Goal: Information Seeking & Learning: Find contact information

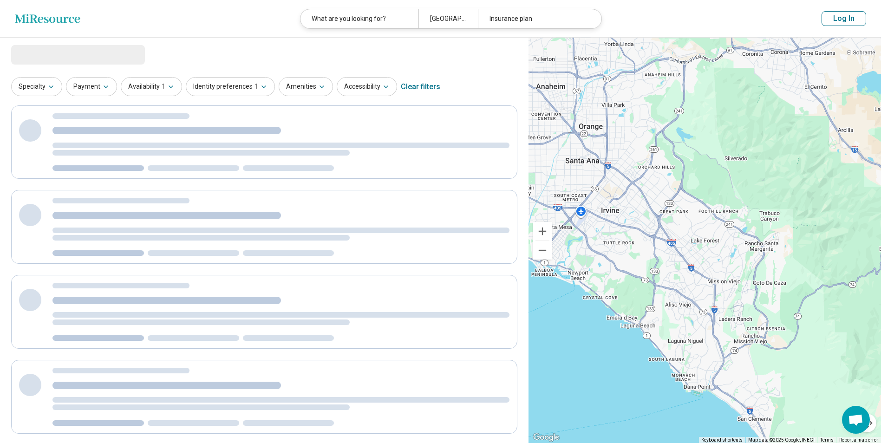
select select "***"
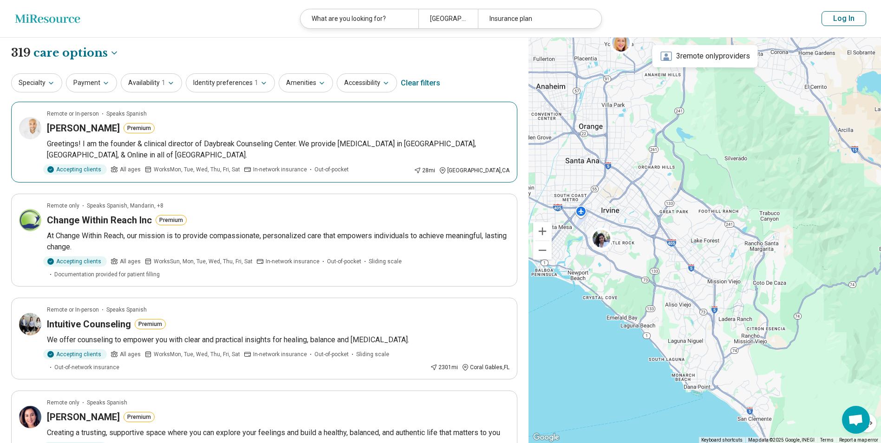
drag, startPoint x: 110, startPoint y: 130, endPoint x: 51, endPoint y: 143, distance: 60.4
drag, startPoint x: 51, startPoint y: 143, endPoint x: 262, endPoint y: 148, distance: 211.0
click at [262, 148] on p "Greetings! I am the founder & clinical director of Daybreak Counseling Center. …" at bounding box center [278, 149] width 463 height 22
click at [104, 78] on button "Payment" at bounding box center [91, 82] width 51 height 19
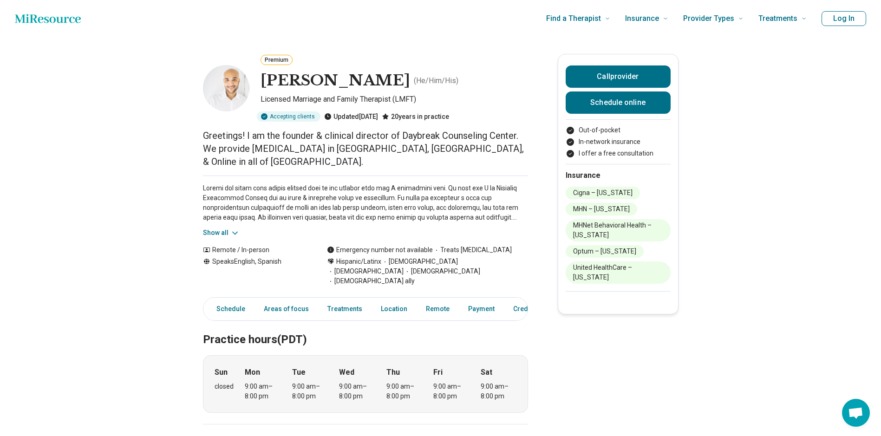
click at [320, 184] on p at bounding box center [365, 203] width 325 height 39
drag, startPoint x: 266, startPoint y: 76, endPoint x: 402, endPoint y: 77, distance: 135.7
click at [402, 77] on h1 "[PERSON_NAME]" at bounding box center [336, 81] width 150 height 20
copy h1 "[PERSON_NAME]"
drag, startPoint x: 406, startPoint y: 134, endPoint x: 520, endPoint y: 134, distance: 114.3
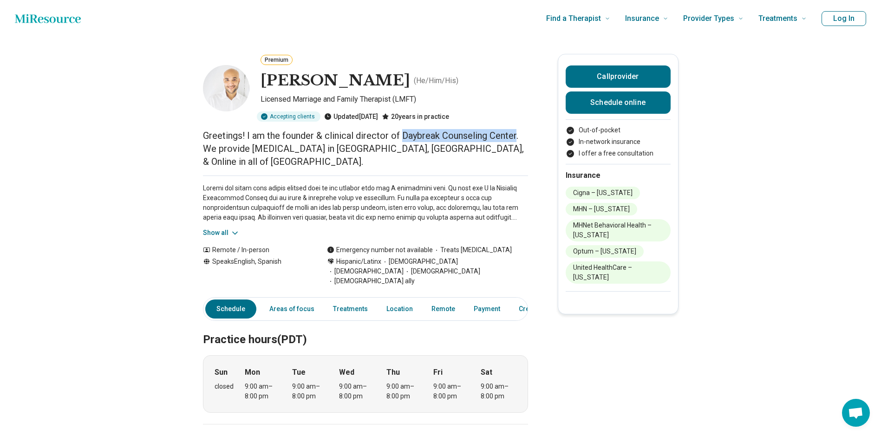
click at [520, 134] on p "Greetings! I am the founder & clinical director of Daybreak Counseling Center. …" at bounding box center [365, 148] width 325 height 39
copy p "Daybreak Counseling Center"
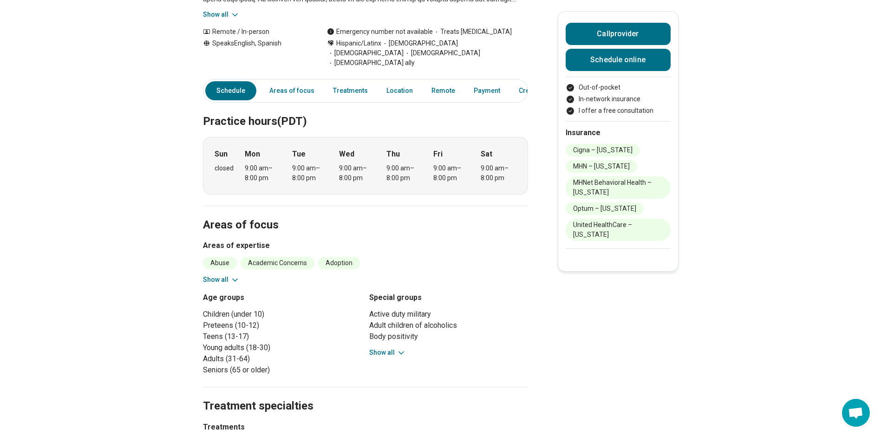
scroll to position [186, 0]
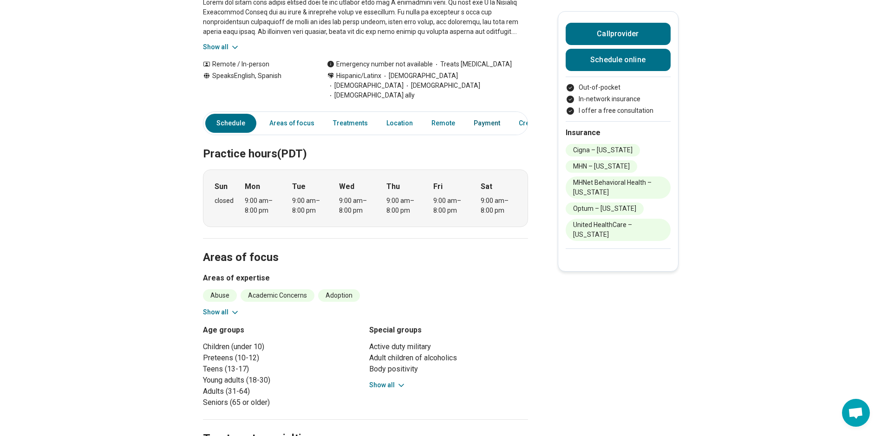
click at [481, 114] on link "Payment" at bounding box center [487, 123] width 38 height 19
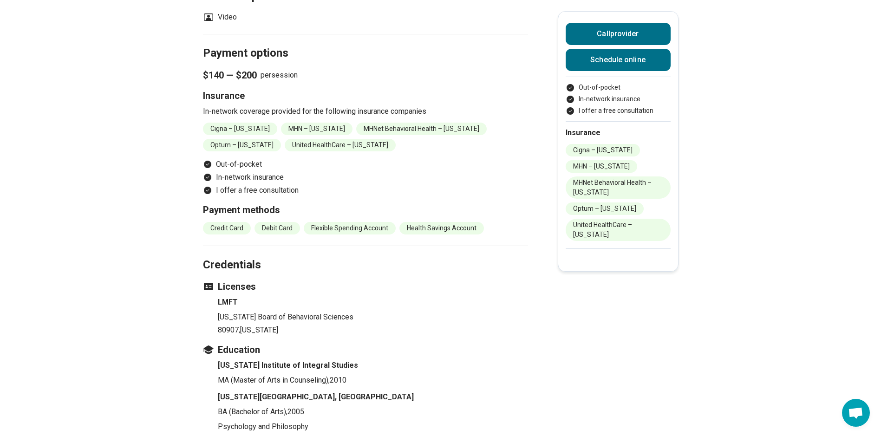
scroll to position [955, 0]
